Goal: Obtain resource: Download file/media

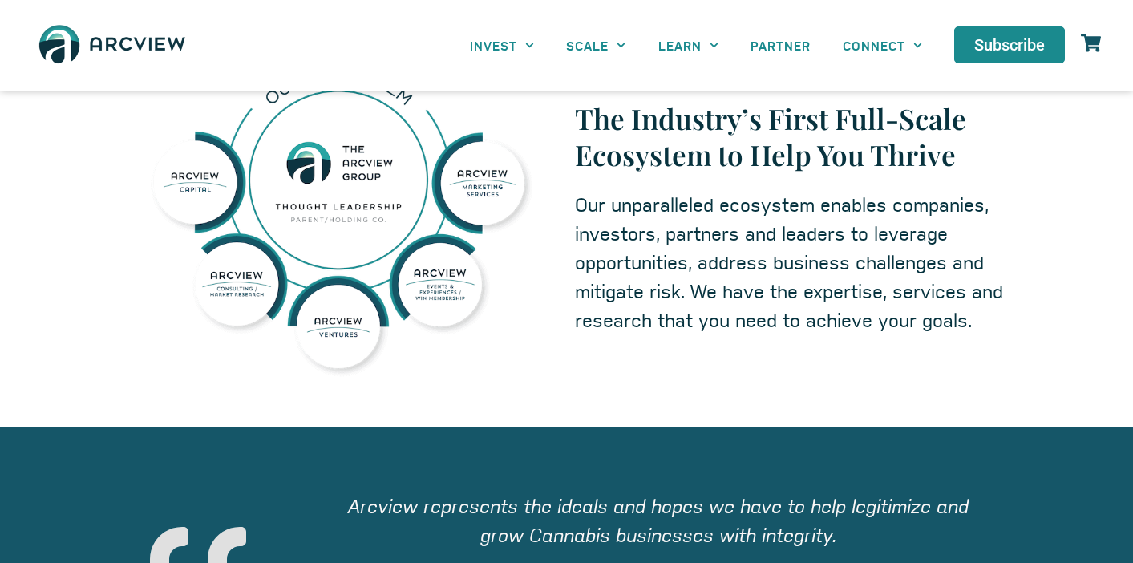
scroll to position [885, 0]
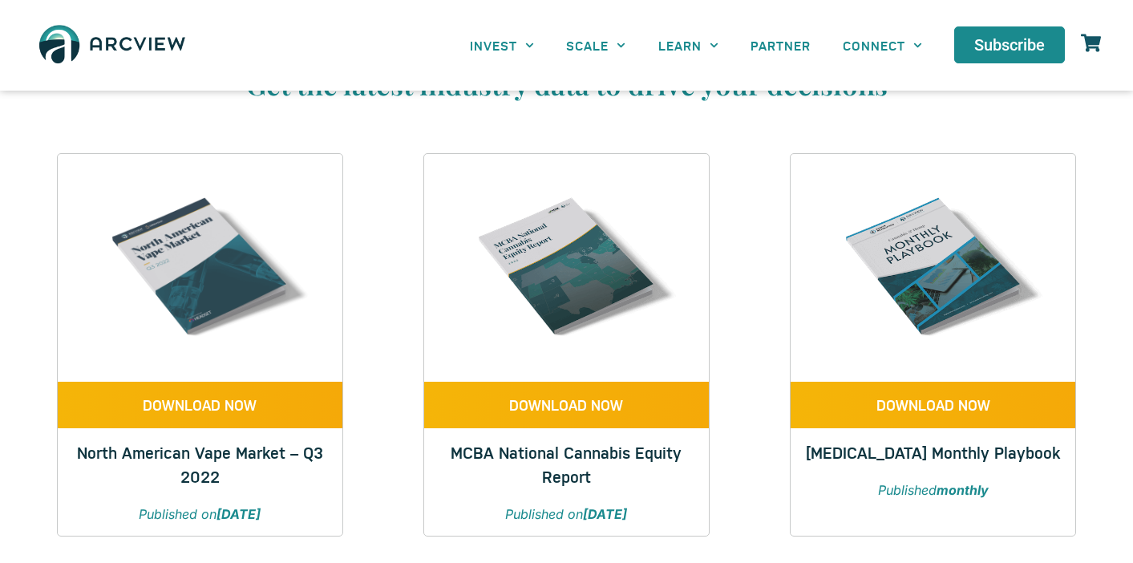
scroll to position [101, 0]
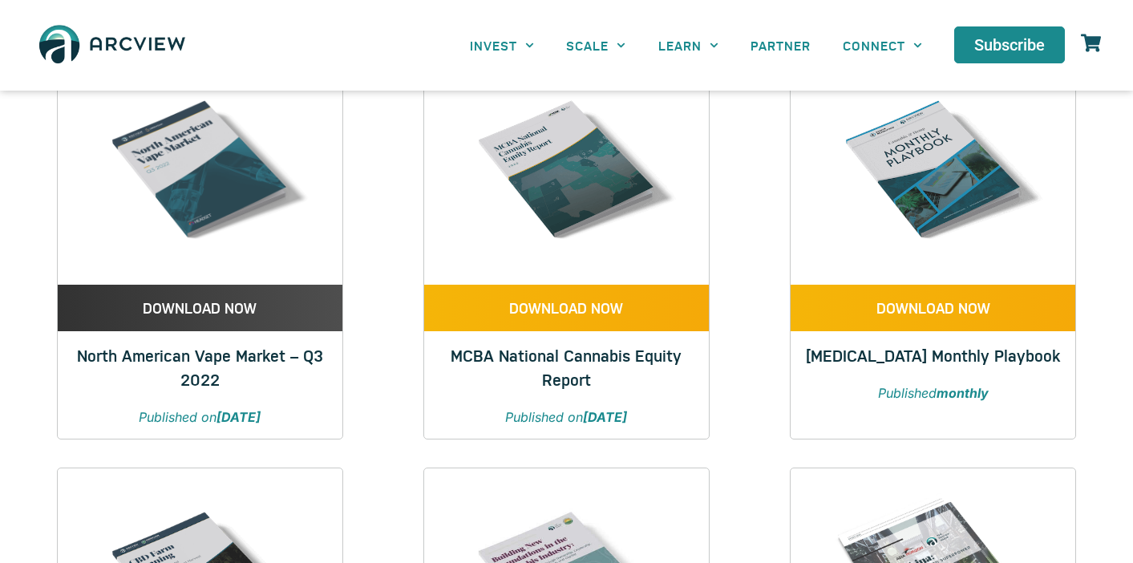
scroll to position [188, 0]
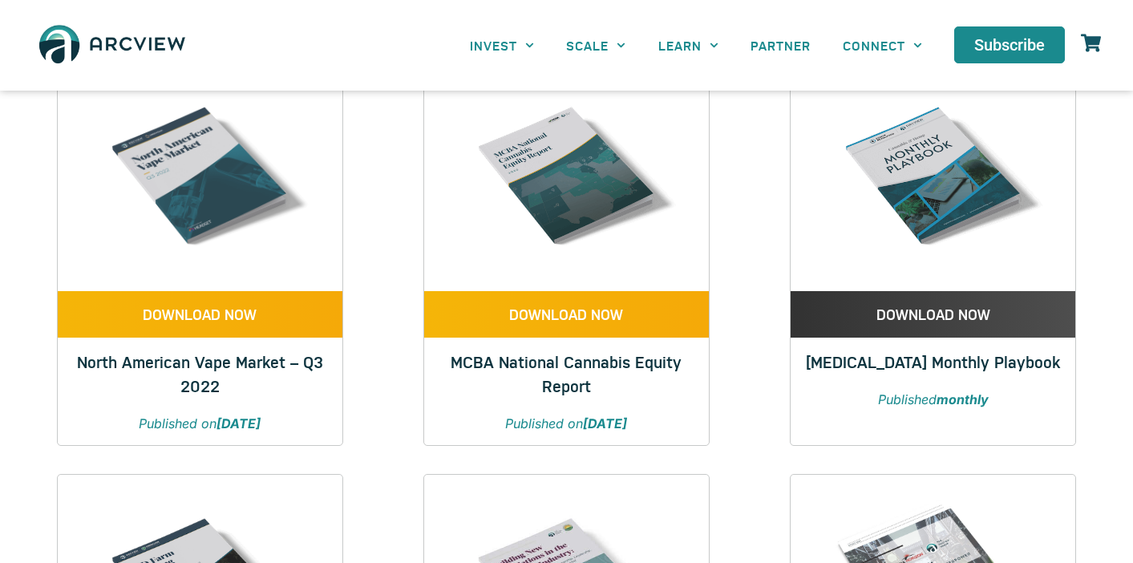
click at [904, 311] on span "DOWNLOAD NOW" at bounding box center [934, 314] width 114 height 14
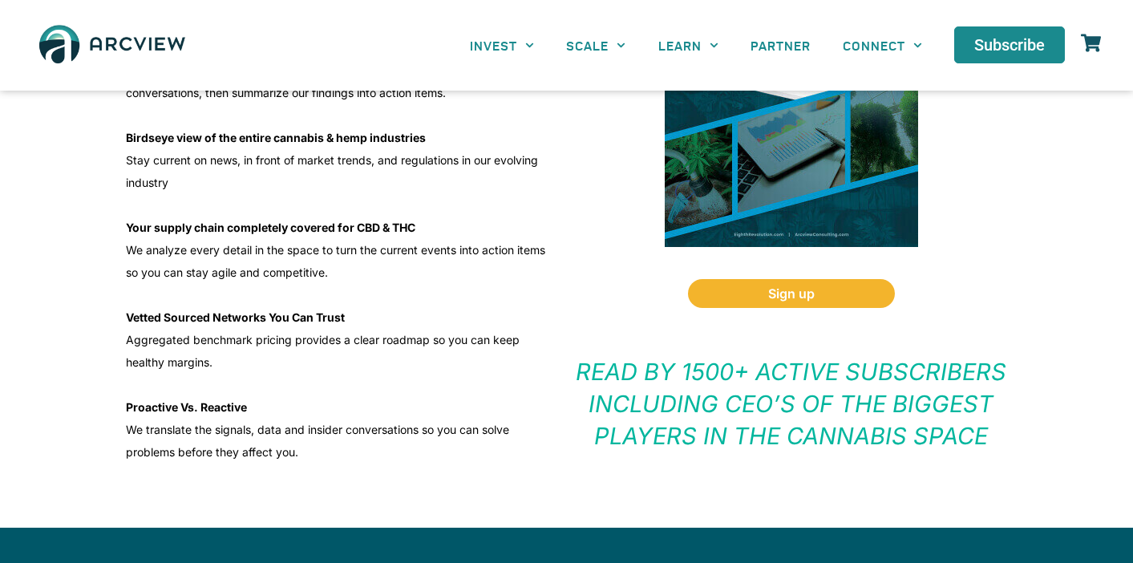
scroll to position [557, 0]
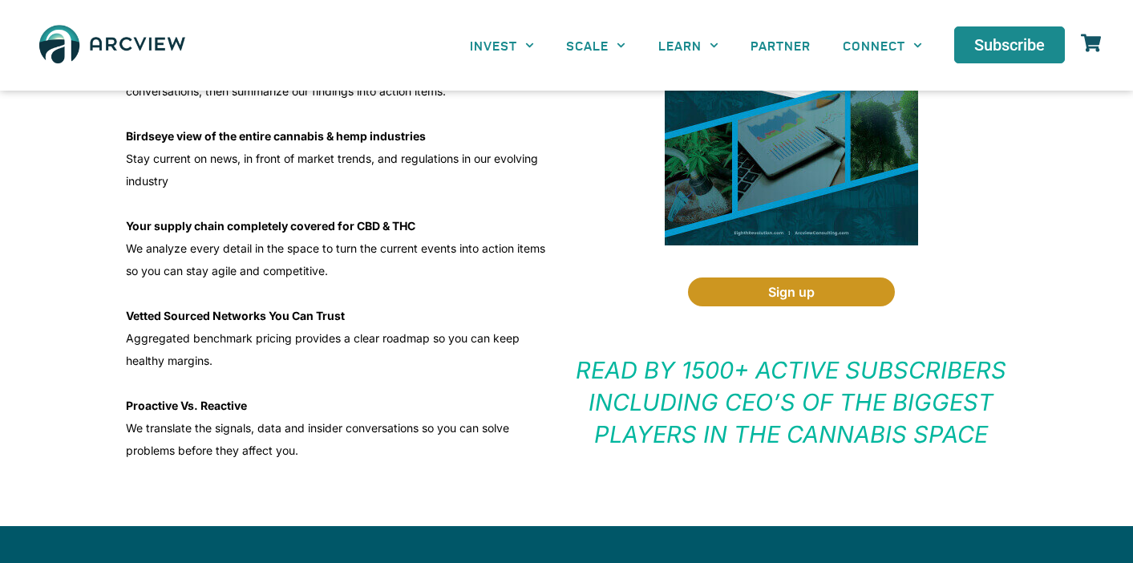
click at [833, 292] on link "Sign up" at bounding box center [791, 291] width 207 height 29
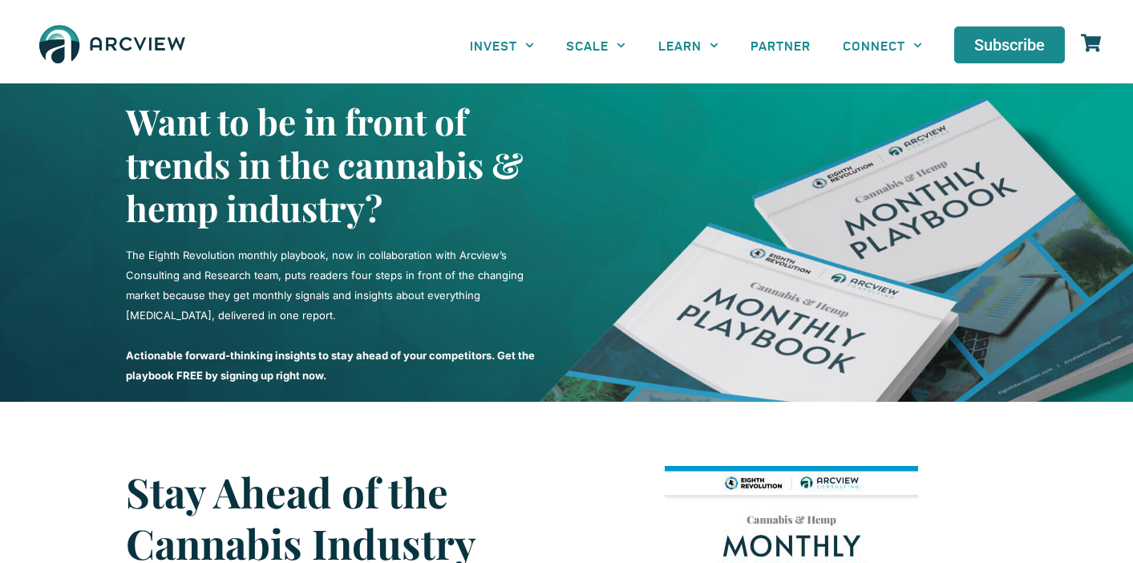
scroll to position [0, 0]
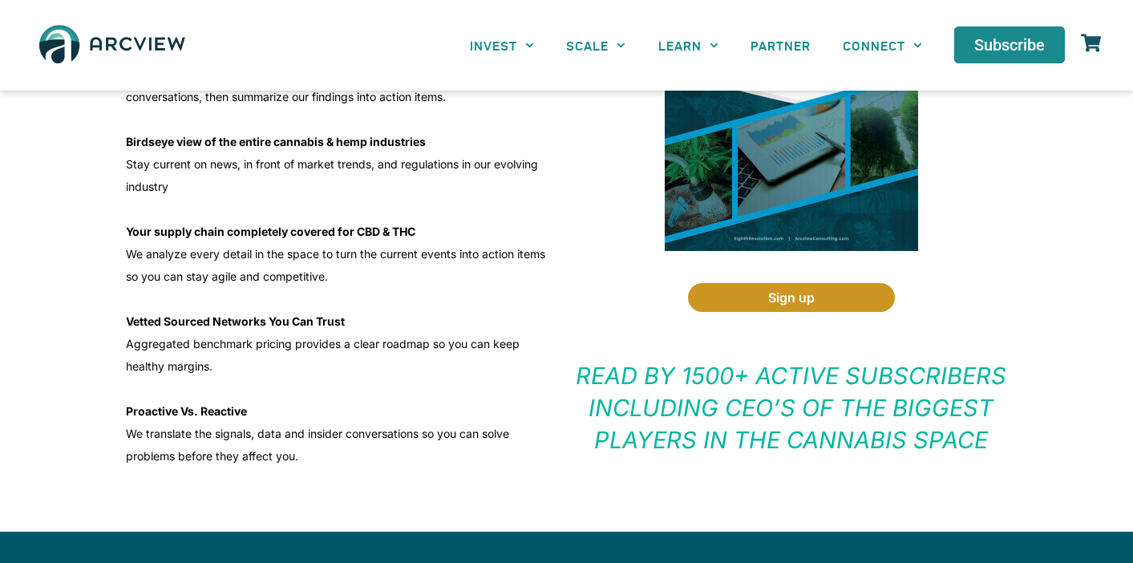
click at [784, 294] on span "Sign up" at bounding box center [791, 297] width 47 height 13
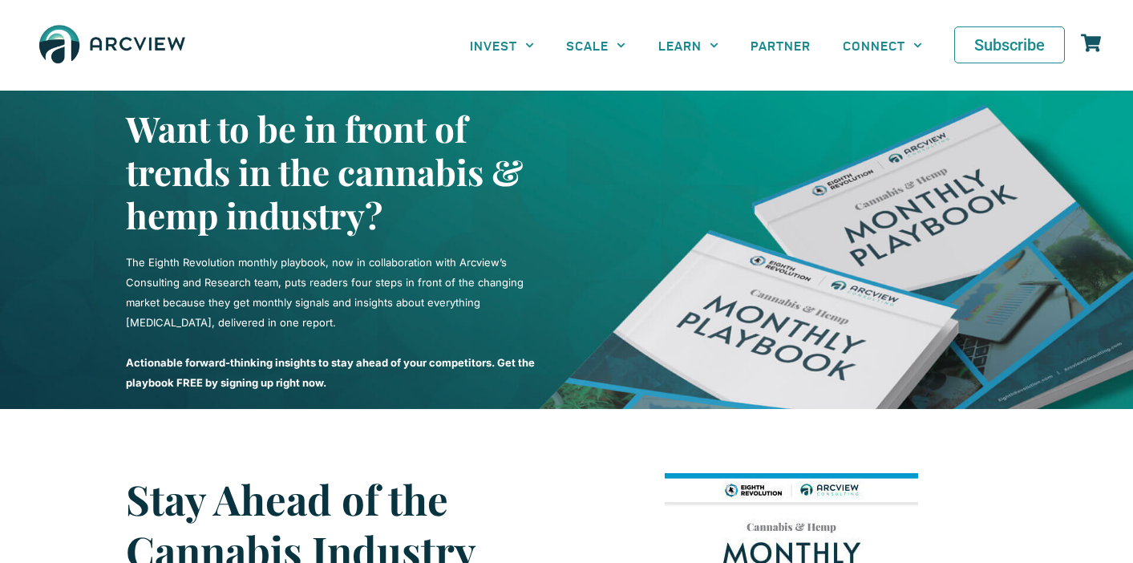
click at [995, 58] on link "Subscribe" at bounding box center [1009, 44] width 111 height 37
click at [984, 43] on span "Subscribe" at bounding box center [1009, 45] width 71 height 16
click at [993, 53] on span "Subscribe" at bounding box center [1009, 45] width 71 height 16
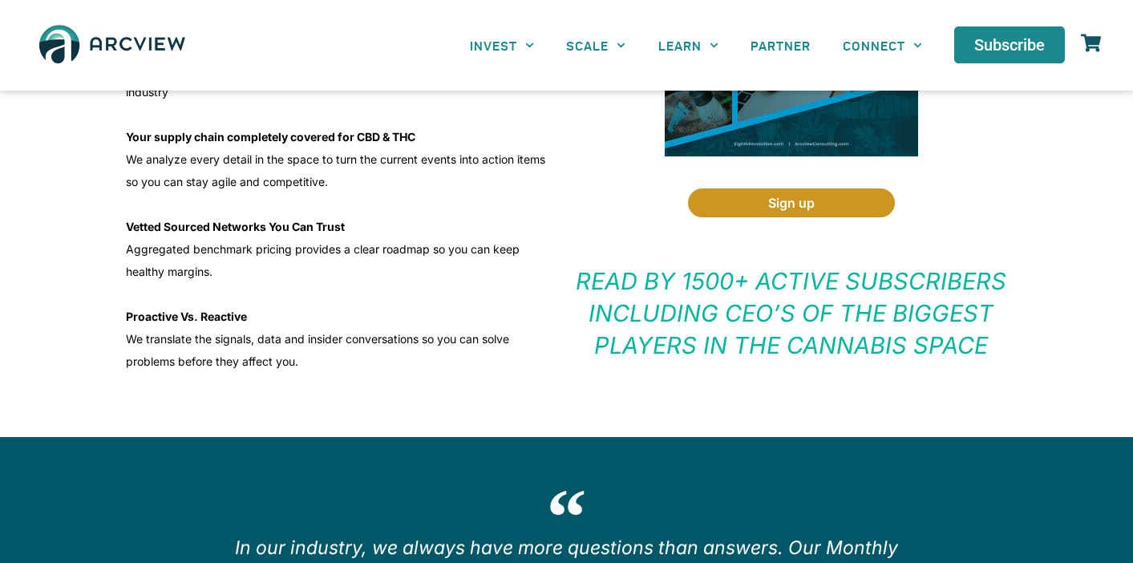
click at [773, 201] on span "Sign up" at bounding box center [791, 202] width 47 height 13
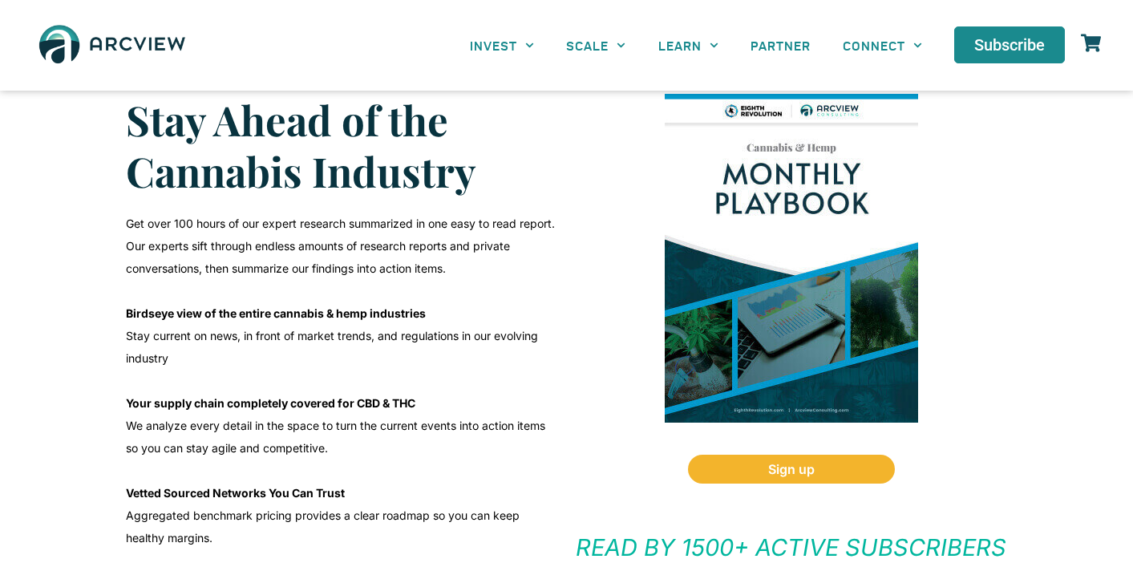
click at [780, 262] on div "Want to be in front of trends in the cannabis & hemp industry? The Eighth Revol…" at bounding box center [566, 491] width 1133 height 1560
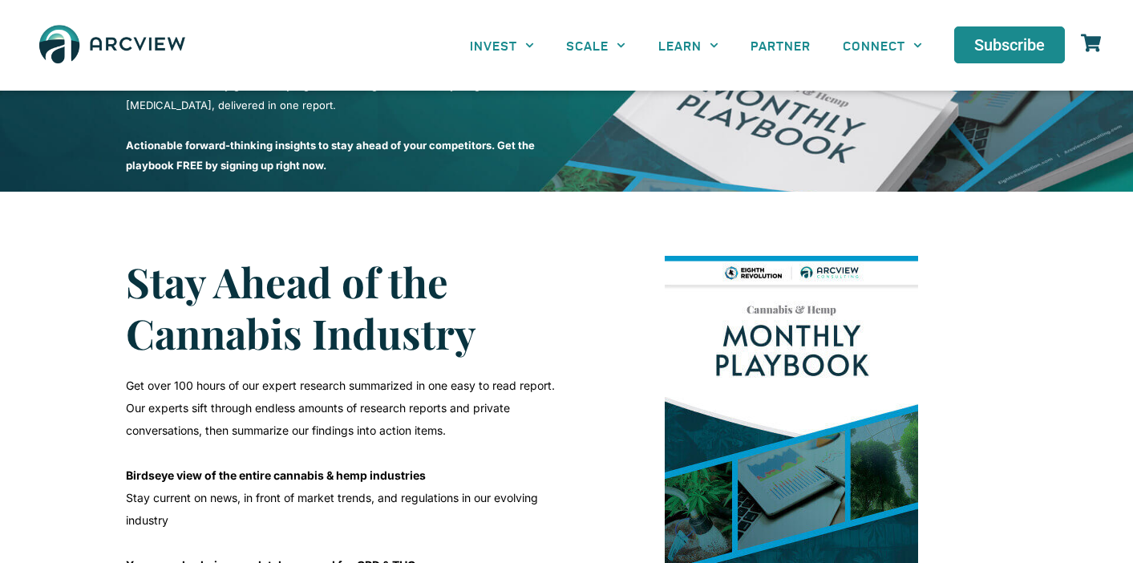
scroll to position [220, 0]
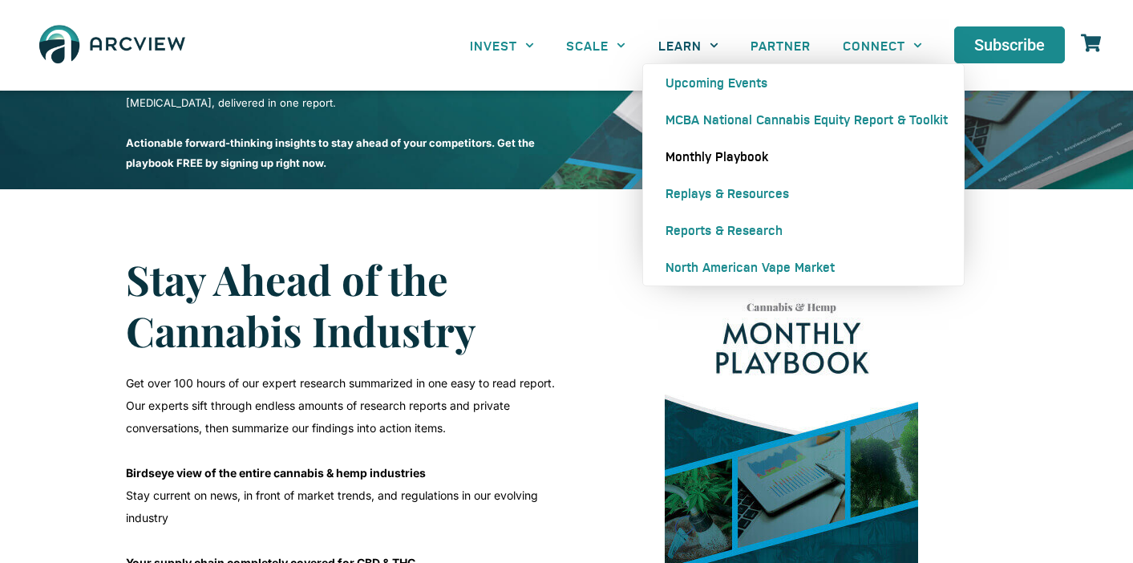
click at [710, 41] on icon "Menu" at bounding box center [714, 45] width 9 height 9
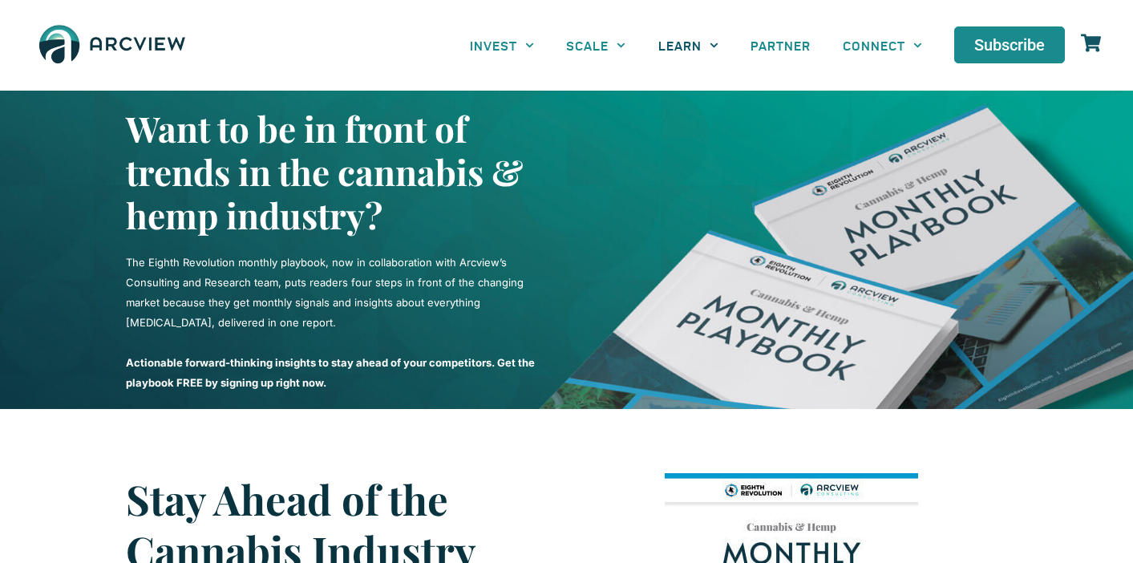
click at [710, 41] on icon "Menu" at bounding box center [714, 45] width 9 height 9
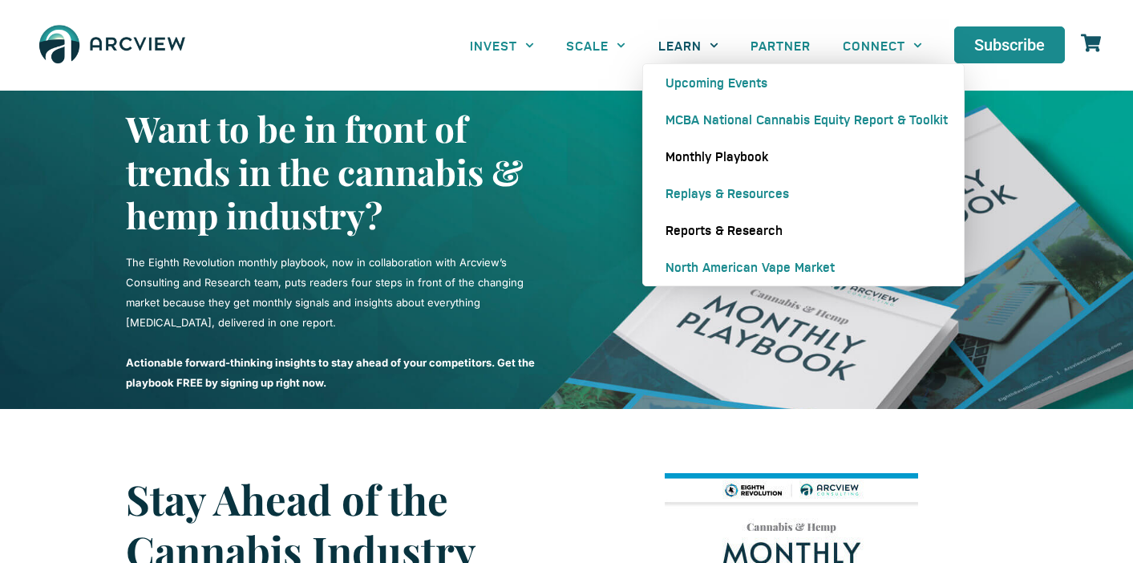
click at [697, 232] on link "Reports & Research" at bounding box center [803, 230] width 321 height 37
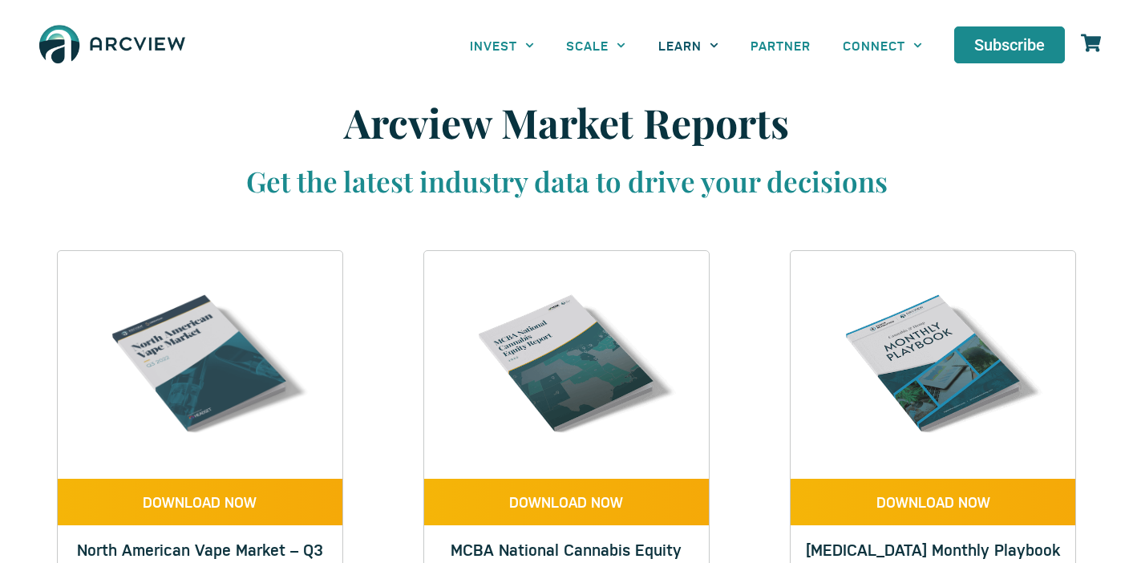
click at [703, 43] on span "Menu" at bounding box center [710, 45] width 17 height 25
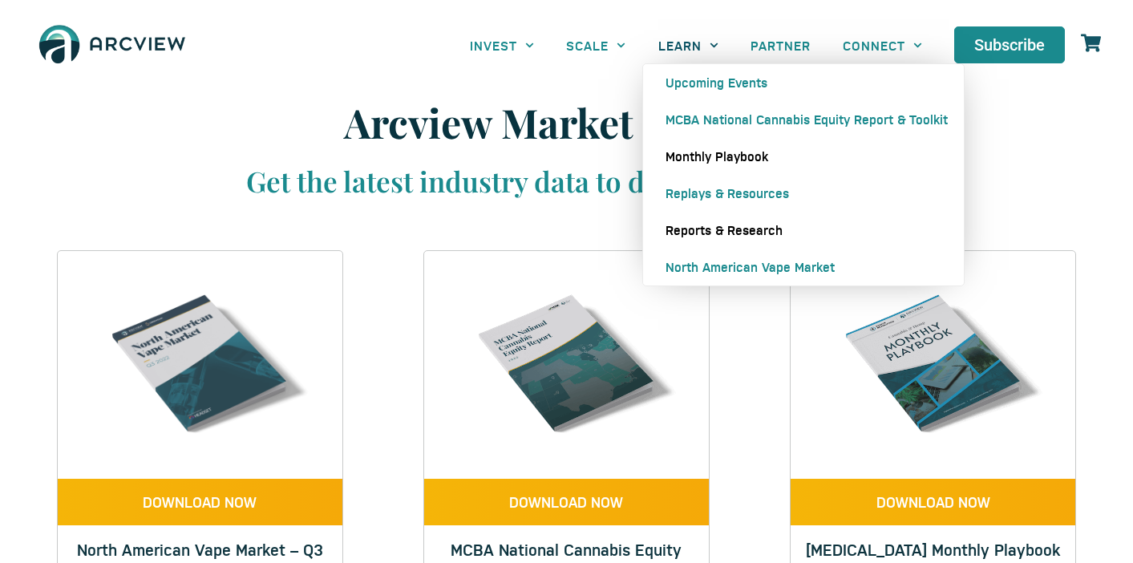
click at [692, 158] on link "Monthly Playbook" at bounding box center [803, 156] width 321 height 37
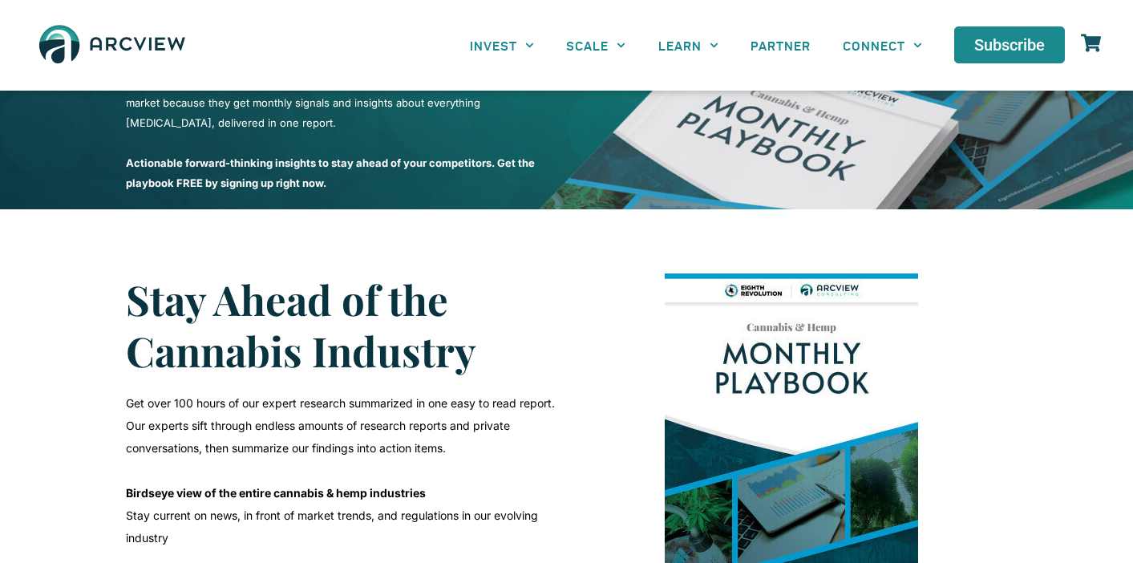
scroll to position [415, 0]
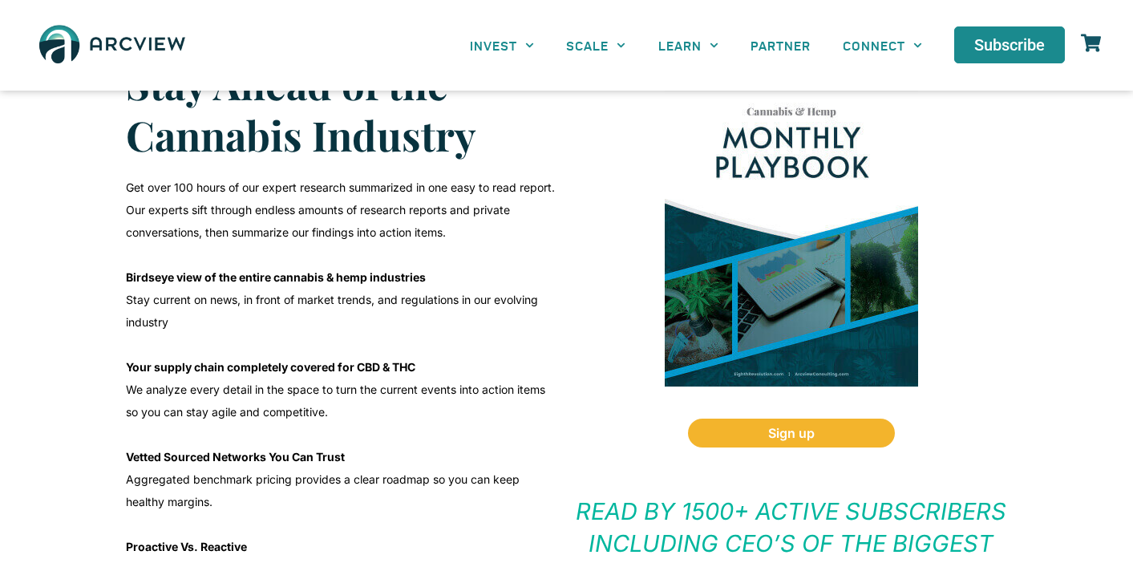
click at [766, 240] on img at bounding box center [791, 222] width 253 height 329
click at [783, 201] on img at bounding box center [791, 222] width 253 height 329
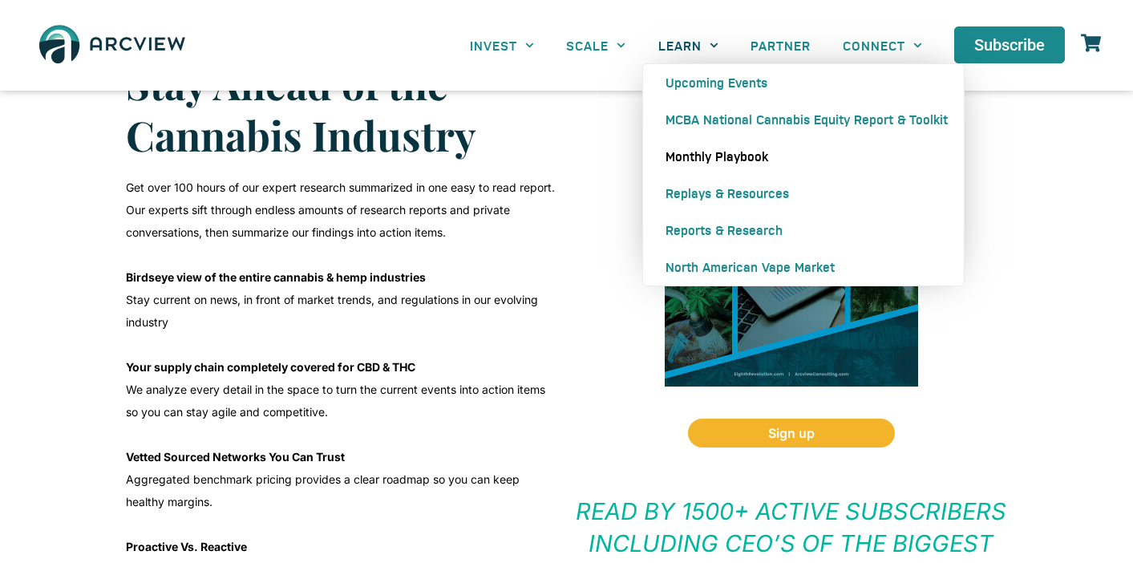
click at [683, 54] on link "LEARN" at bounding box center [688, 45] width 92 height 36
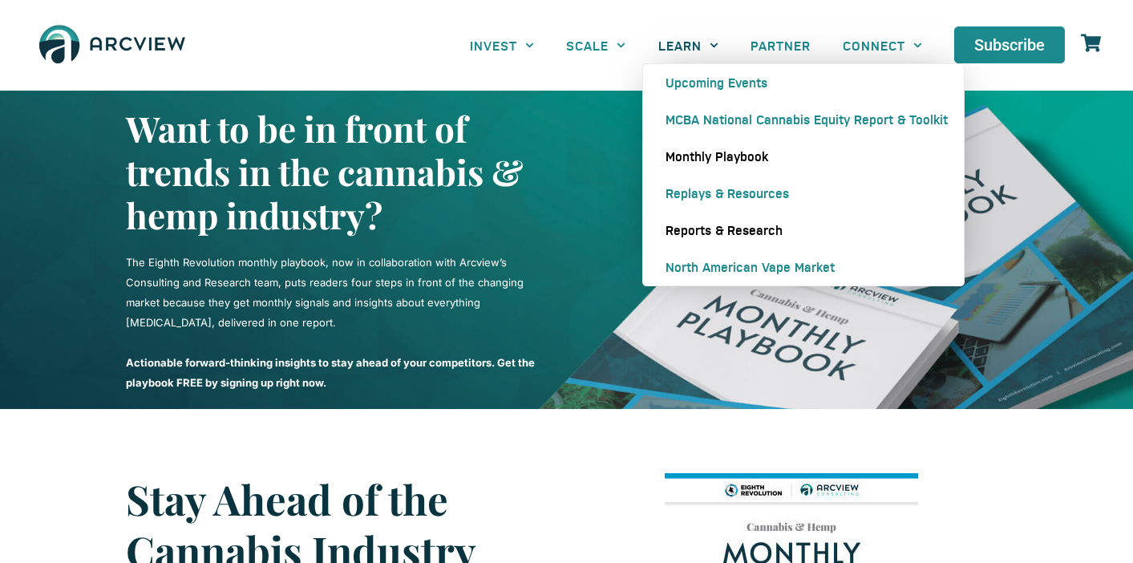
click at [683, 236] on link "Reports & Research" at bounding box center [803, 230] width 321 height 37
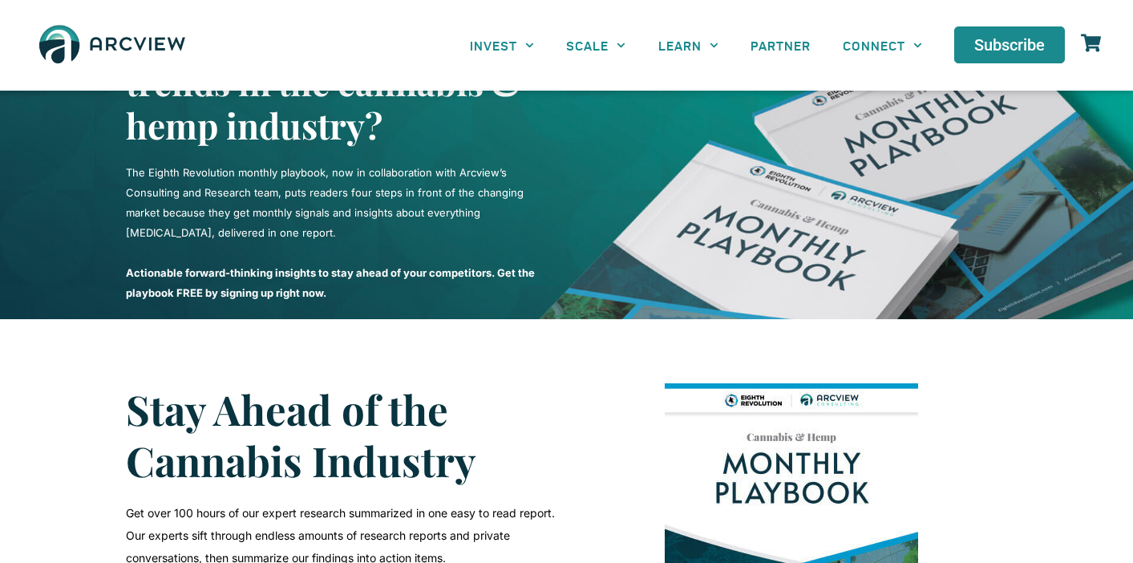
scroll to position [91, 0]
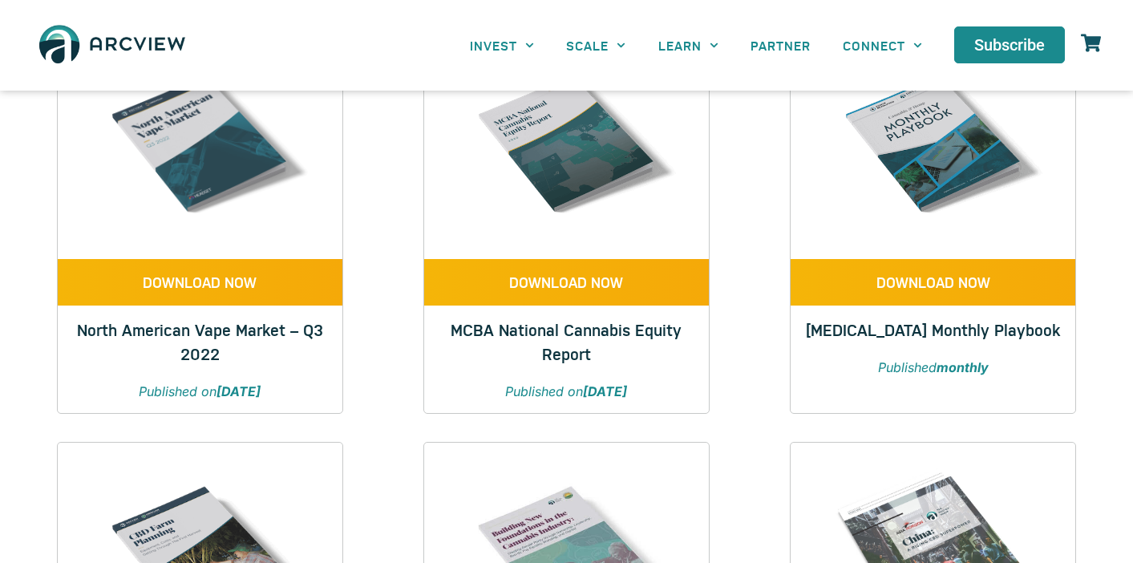
scroll to position [223, 0]
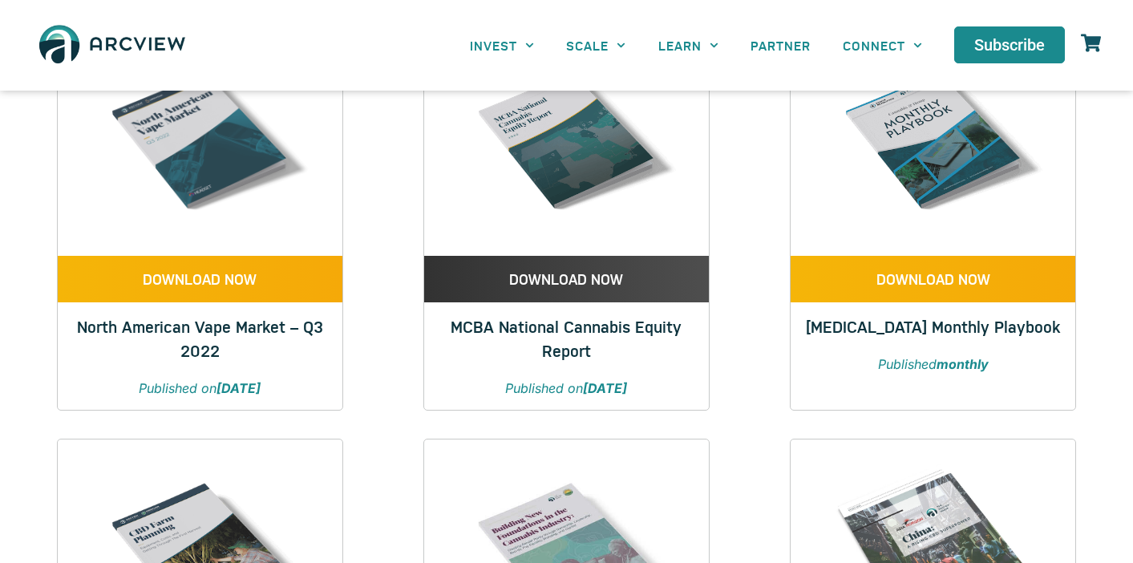
click at [550, 290] on link "DOWNLOAD NOW" at bounding box center [566, 279] width 285 height 47
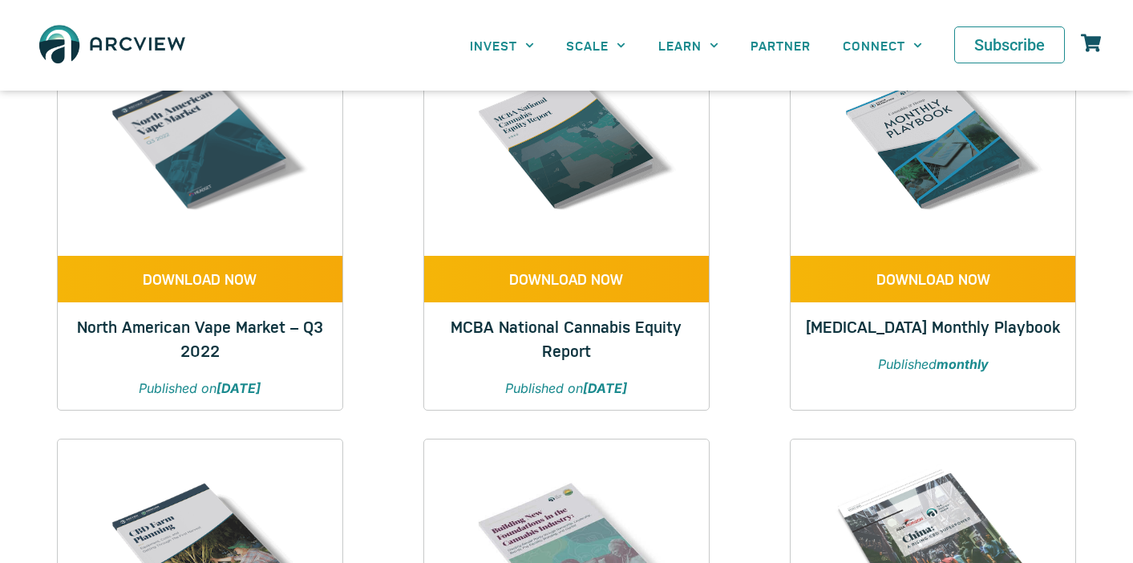
click at [1014, 47] on span "Subscribe" at bounding box center [1009, 45] width 71 height 16
click at [1003, 43] on span "Subscribe" at bounding box center [1009, 45] width 71 height 16
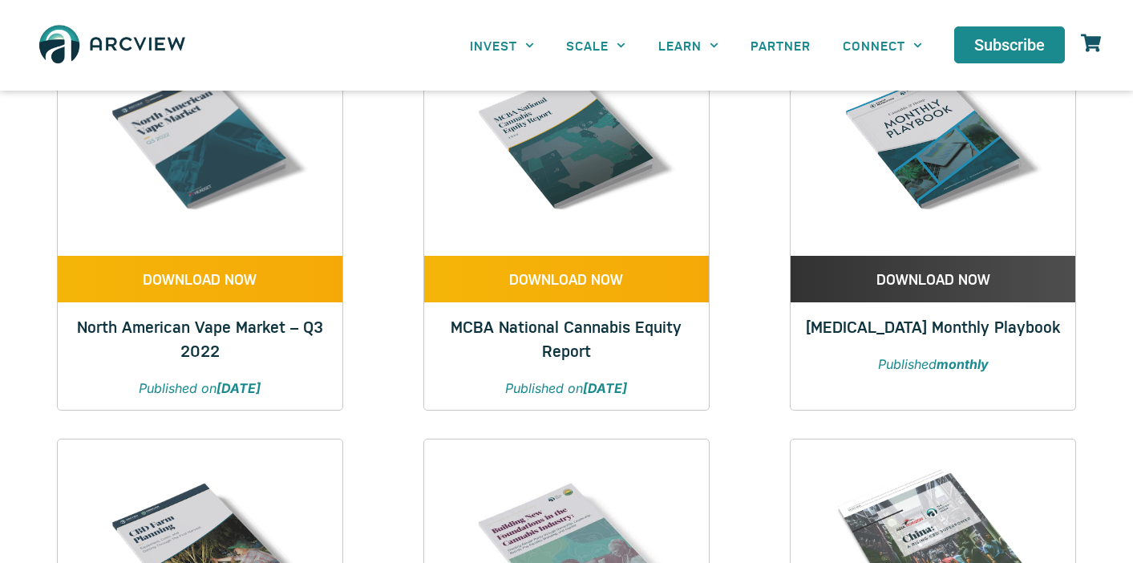
click at [928, 284] on span "DOWNLOAD NOW" at bounding box center [934, 279] width 114 height 14
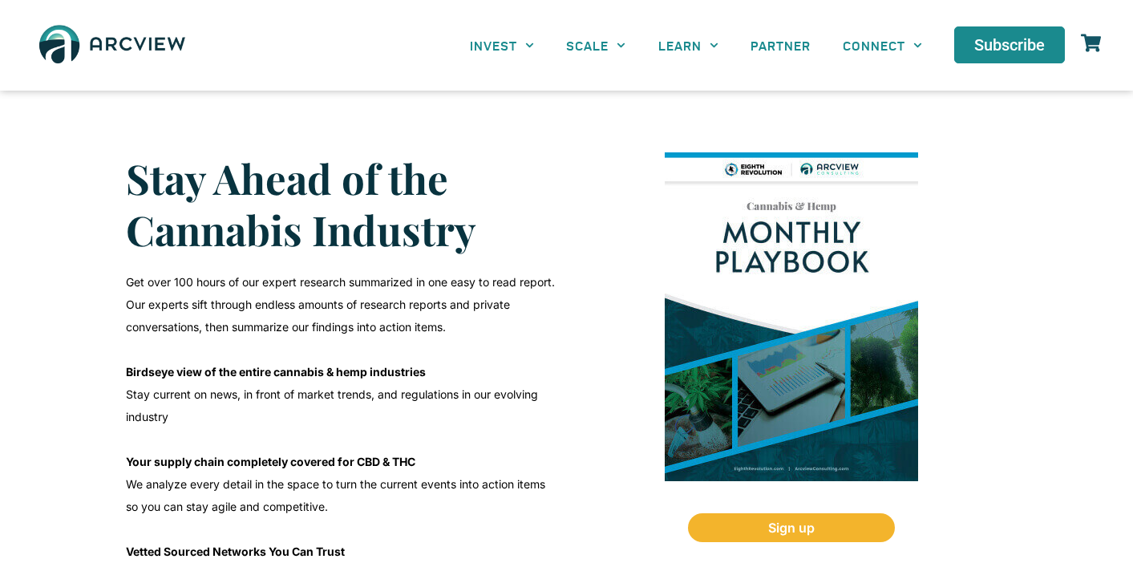
scroll to position [383, 0]
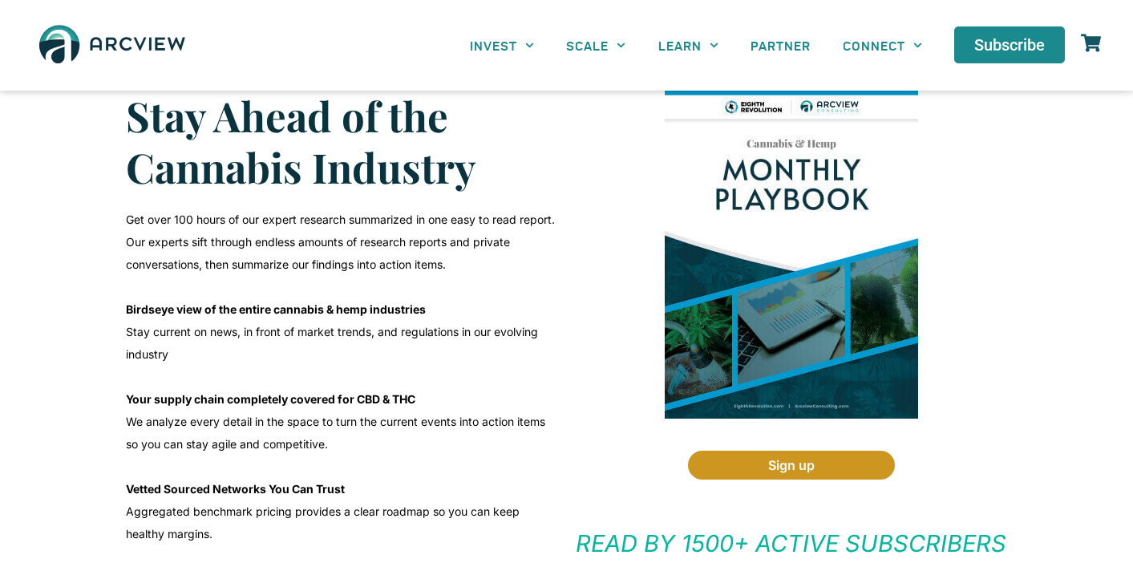
click at [787, 463] on span "Sign up" at bounding box center [791, 465] width 47 height 13
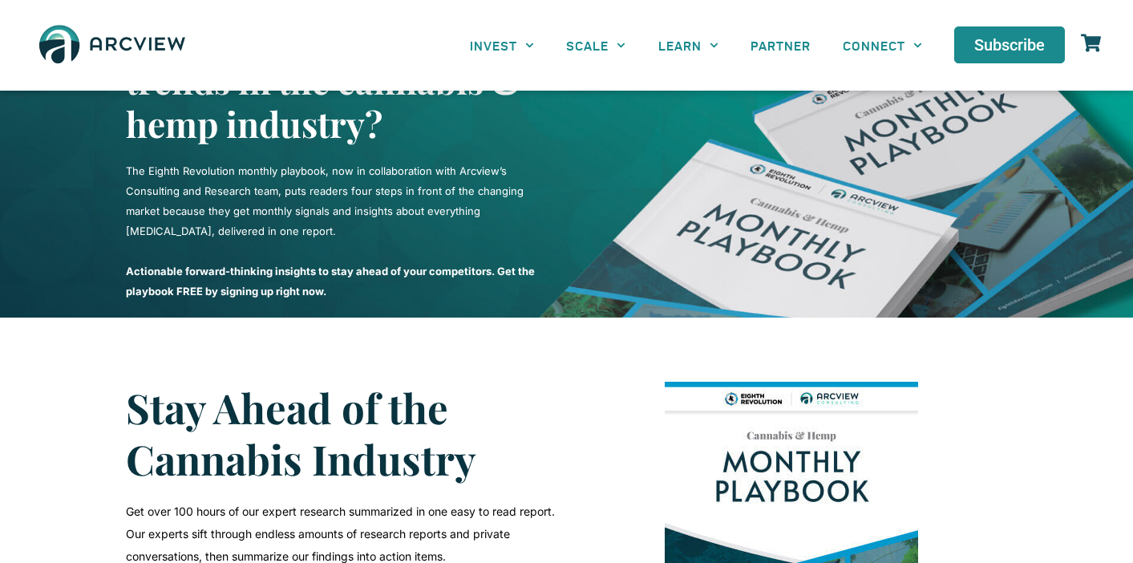
scroll to position [91, 0]
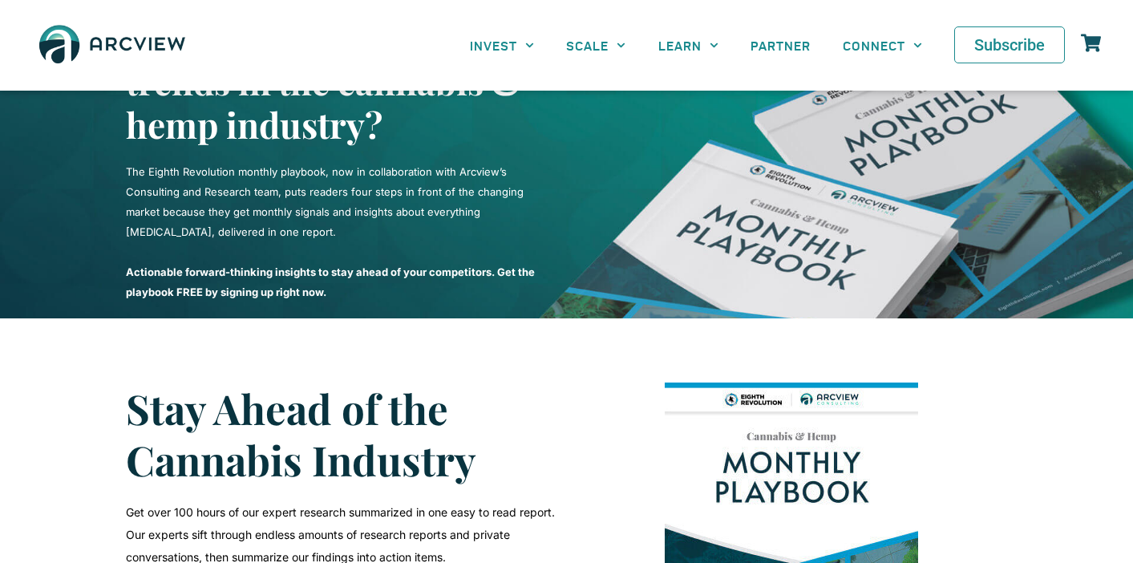
click at [1002, 43] on span "Subscribe" at bounding box center [1009, 45] width 71 height 16
